Goal: Task Accomplishment & Management: Use online tool/utility

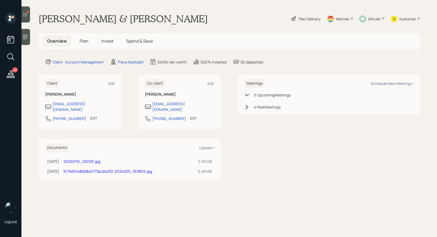
click at [23, 16] on icon at bounding box center [25, 14] width 5 height 5
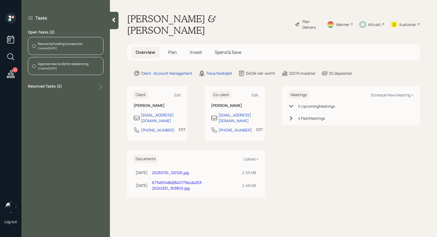
click at [56, 43] on div "Reconcile funding transaction" at bounding box center [60, 44] width 45 height 5
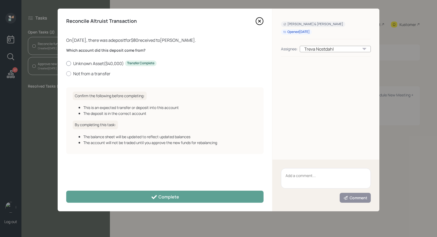
click at [68, 64] on div at bounding box center [68, 63] width 5 height 5
click at [66, 64] on input "Unknown Asset ( $40,000 ) Transfer Complete" at bounding box center [66, 63] width 0 height 0
radio input "true"
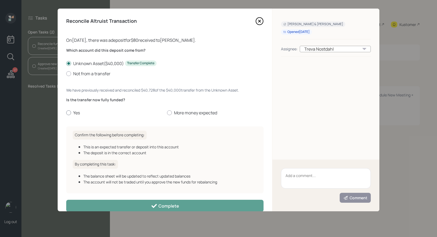
click at [68, 114] on div at bounding box center [68, 113] width 5 height 5
click at [66, 113] on input "Yes" at bounding box center [66, 113] width 0 height 0
radio input "true"
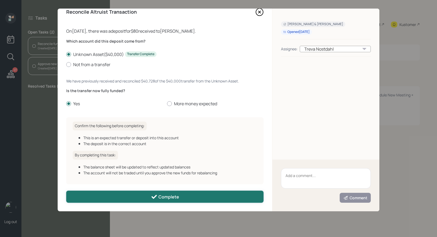
click at [117, 198] on button "Complete" at bounding box center [164, 197] width 197 height 12
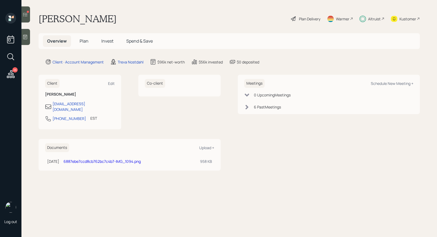
click at [29, 14] on div at bounding box center [25, 14] width 9 height 16
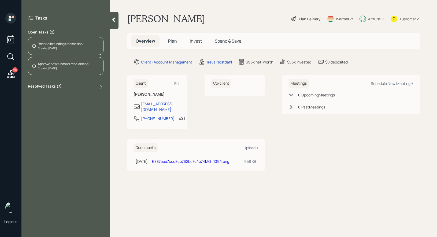
click at [83, 46] on div "Reconcile funding transaction Created [DATE]" at bounding box center [66, 46] width 76 height 18
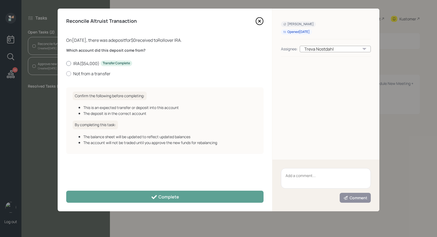
click at [75, 63] on label "IRA ( $54,000 ) Transfer Complete" at bounding box center [164, 64] width 197 height 6
click at [66, 63] on input "IRA ( $54,000 ) Transfer Complete" at bounding box center [66, 63] width 0 height 0
radio input "true"
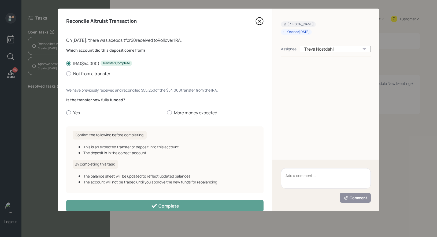
click at [68, 113] on div at bounding box center [68, 113] width 5 height 5
click at [66, 113] on input "Yes" at bounding box center [66, 113] width 0 height 0
radio input "true"
